Goal: Task Accomplishment & Management: Use online tool/utility

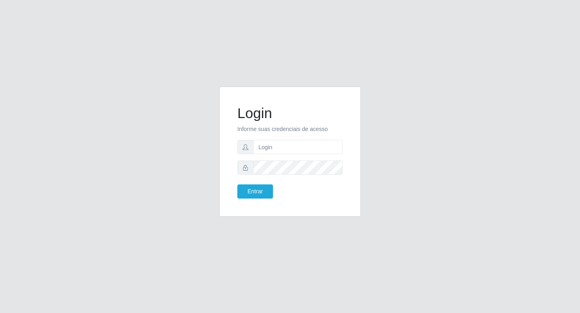
type input "larissa@b6"
click at [237, 185] on button "Entrar" at bounding box center [255, 192] width 36 height 14
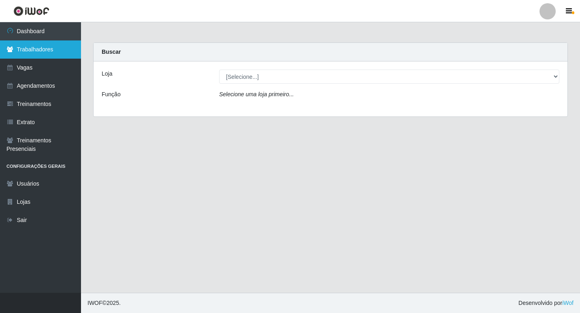
click at [54, 53] on link "Trabalhadores" at bounding box center [40, 49] width 81 height 18
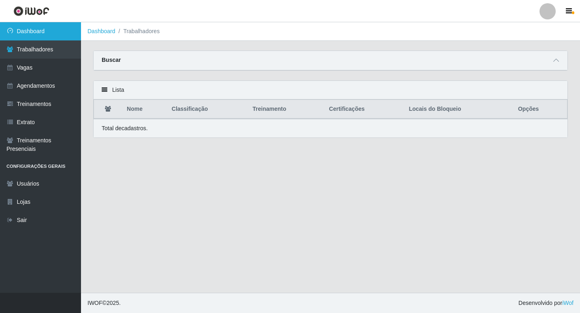
click at [48, 32] on link "Dashboard" at bounding box center [40, 31] width 81 height 18
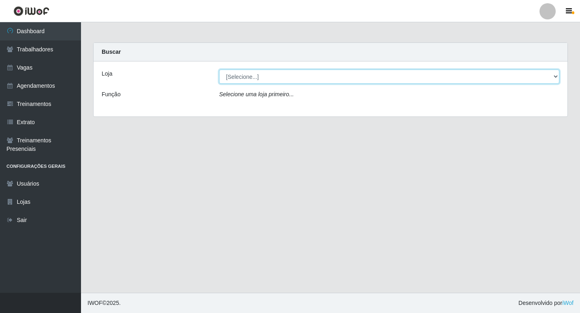
click at [233, 79] on select "[Selecione...] Bemais Supermercados - B6 Colibris" at bounding box center [389, 77] width 340 height 14
select select "406"
click at [219, 70] on select "[Selecione...] Bemais Supermercados - B6 Colibris" at bounding box center [389, 77] width 340 height 14
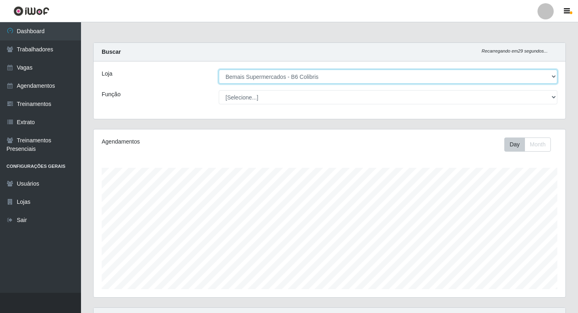
scroll to position [152, 0]
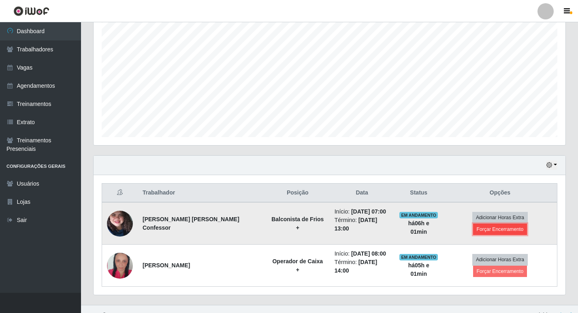
click at [499, 224] on button "Forçar Encerramento" at bounding box center [500, 229] width 54 height 11
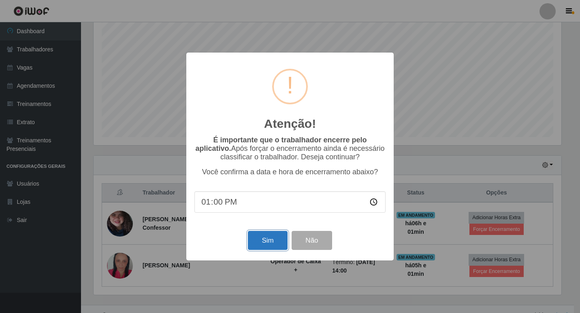
click at [274, 249] on button "Sim" at bounding box center [267, 240] width 39 height 19
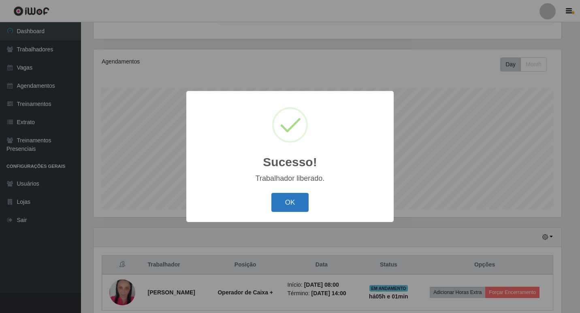
click at [292, 208] on button "OK" at bounding box center [290, 202] width 38 height 19
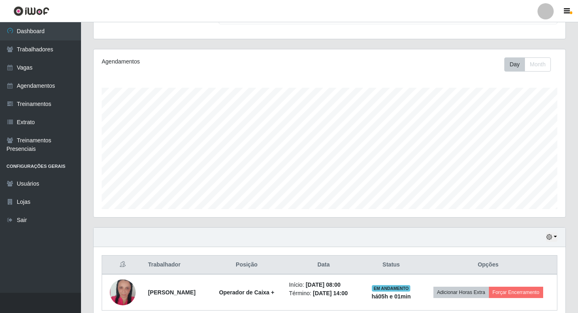
scroll to position [168, 472]
click at [38, 224] on link "Sair" at bounding box center [40, 220] width 81 height 18
